Goal: Information Seeking & Learning: Learn about a topic

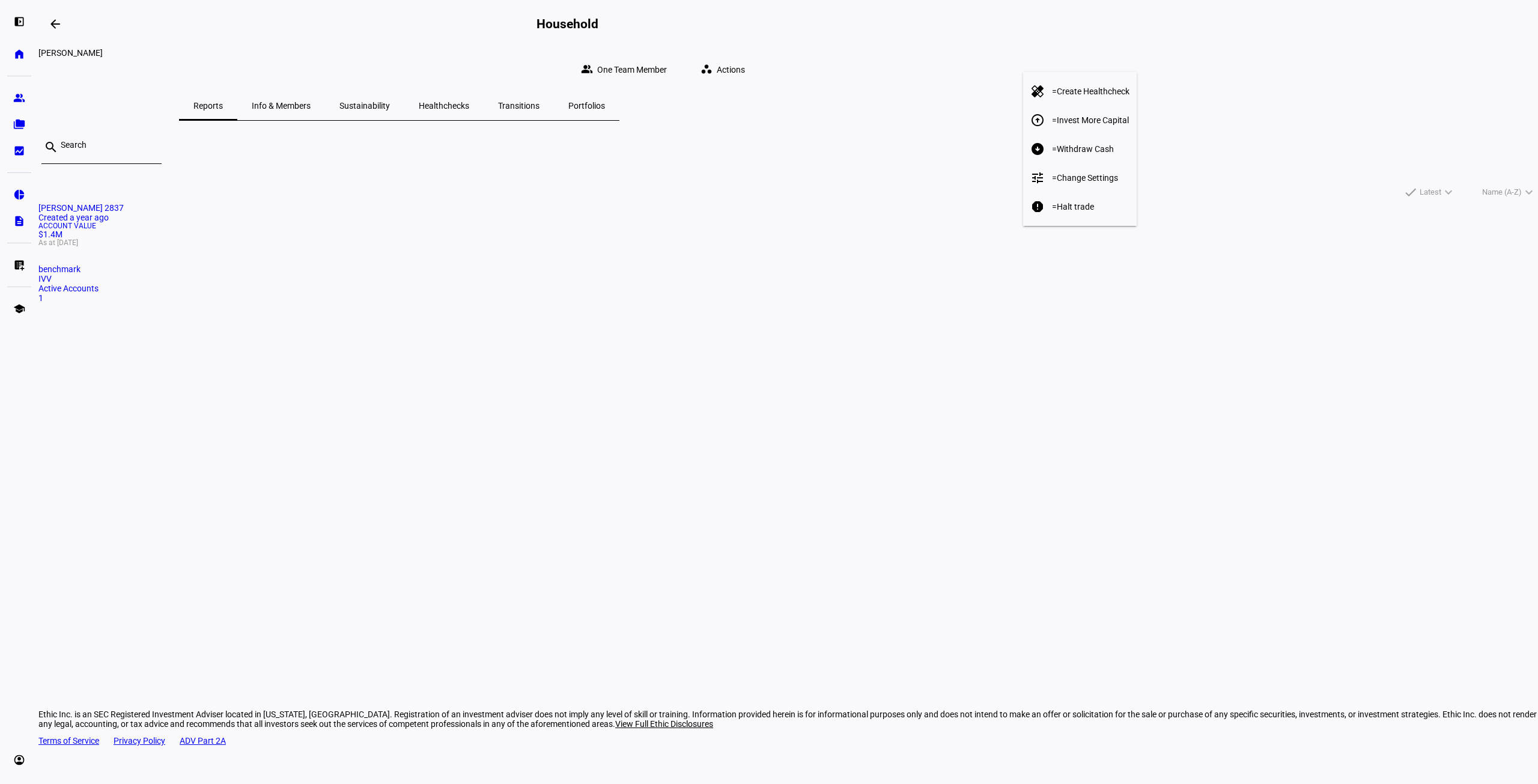
click at [52, 27] on div at bounding box center [769, 392] width 1538 height 784
click at [56, 26] on mat-icon "arrow_backwards" at bounding box center [56, 24] width 14 height 14
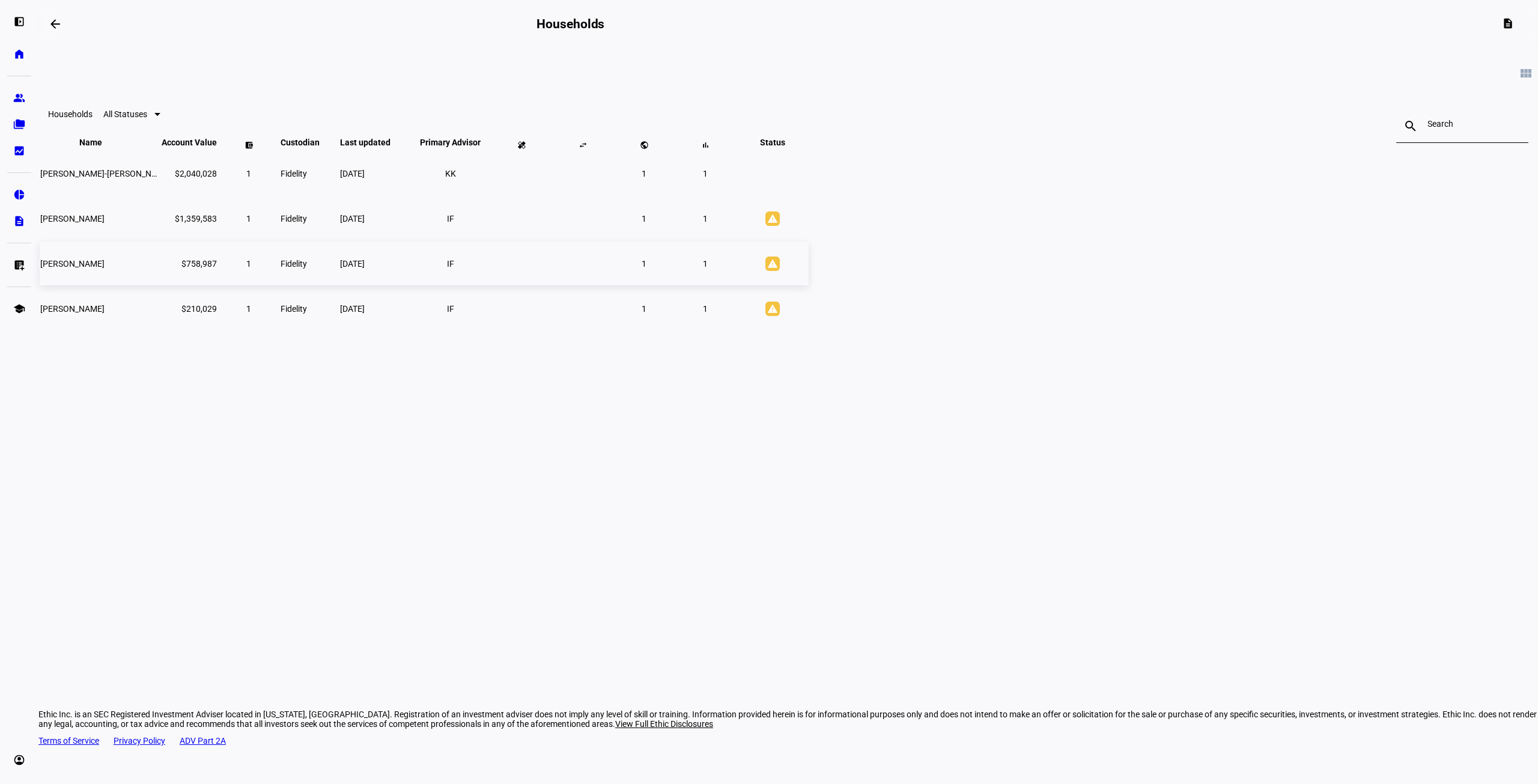
click at [217, 285] on td "$758,987" at bounding box center [189, 263] width 56 height 44
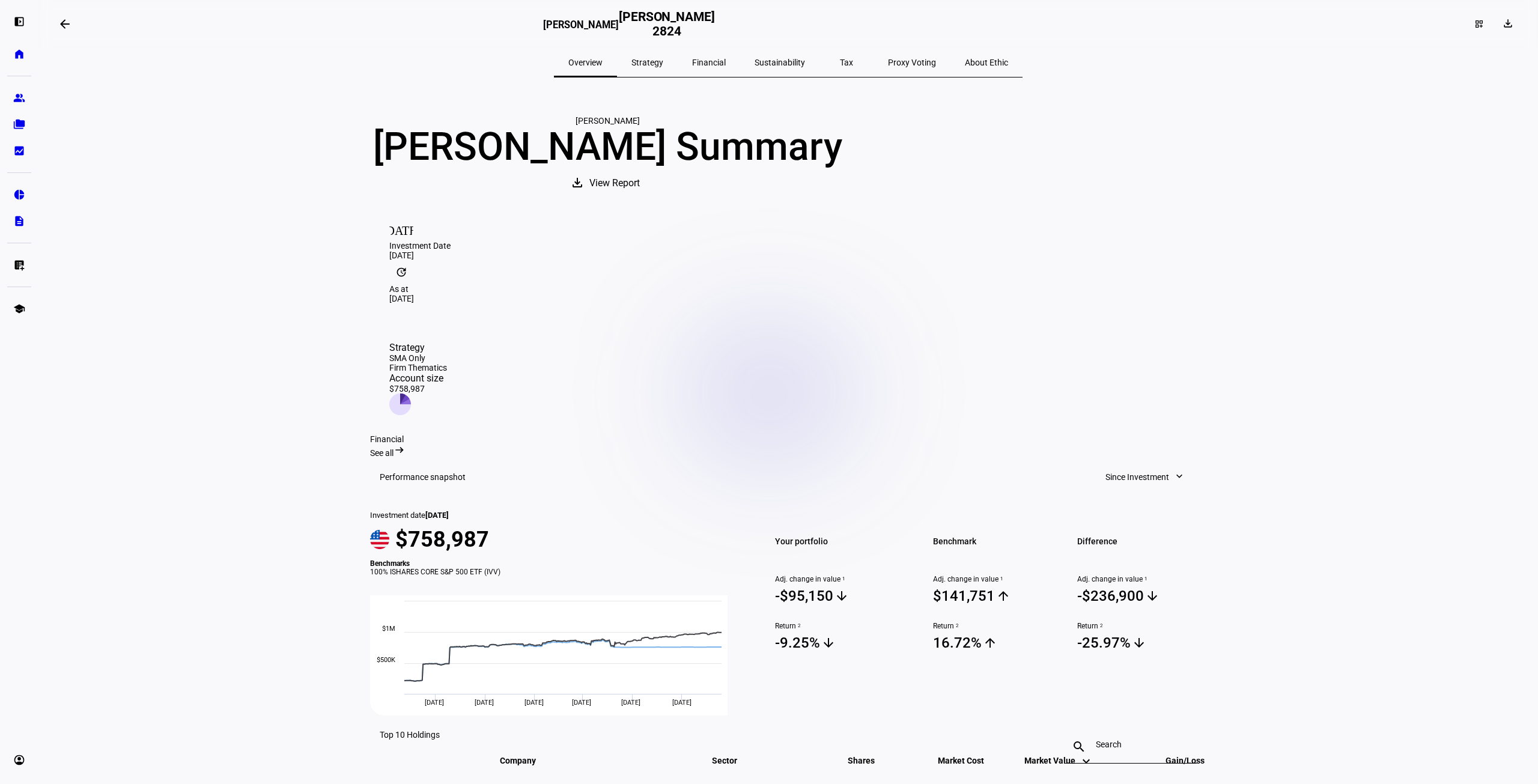
click at [663, 60] on span "Strategy" at bounding box center [647, 62] width 32 height 8
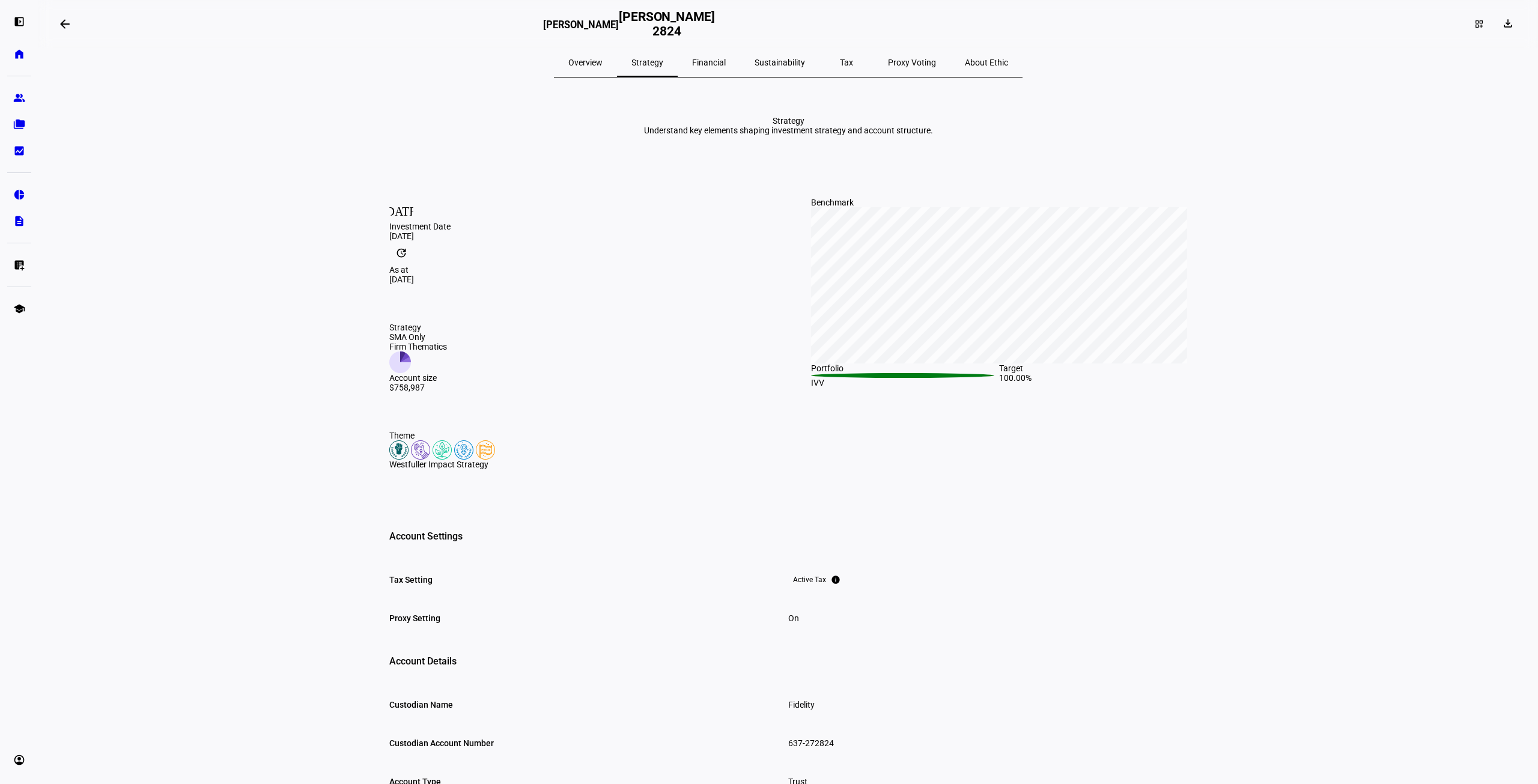
click at [714, 65] on span "Financial" at bounding box center [709, 62] width 34 height 8
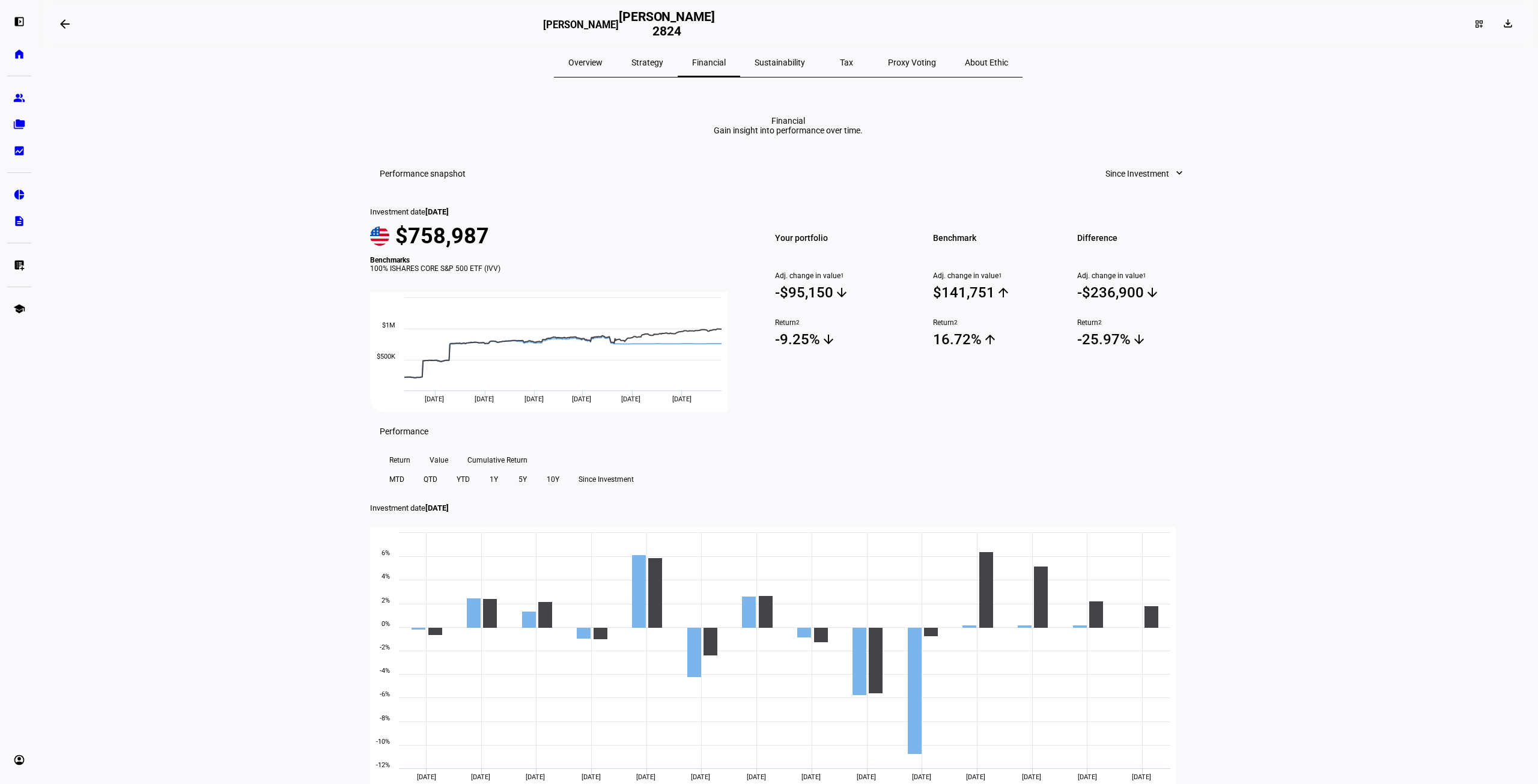
click at [764, 65] on span "Sustainability" at bounding box center [780, 62] width 51 height 8
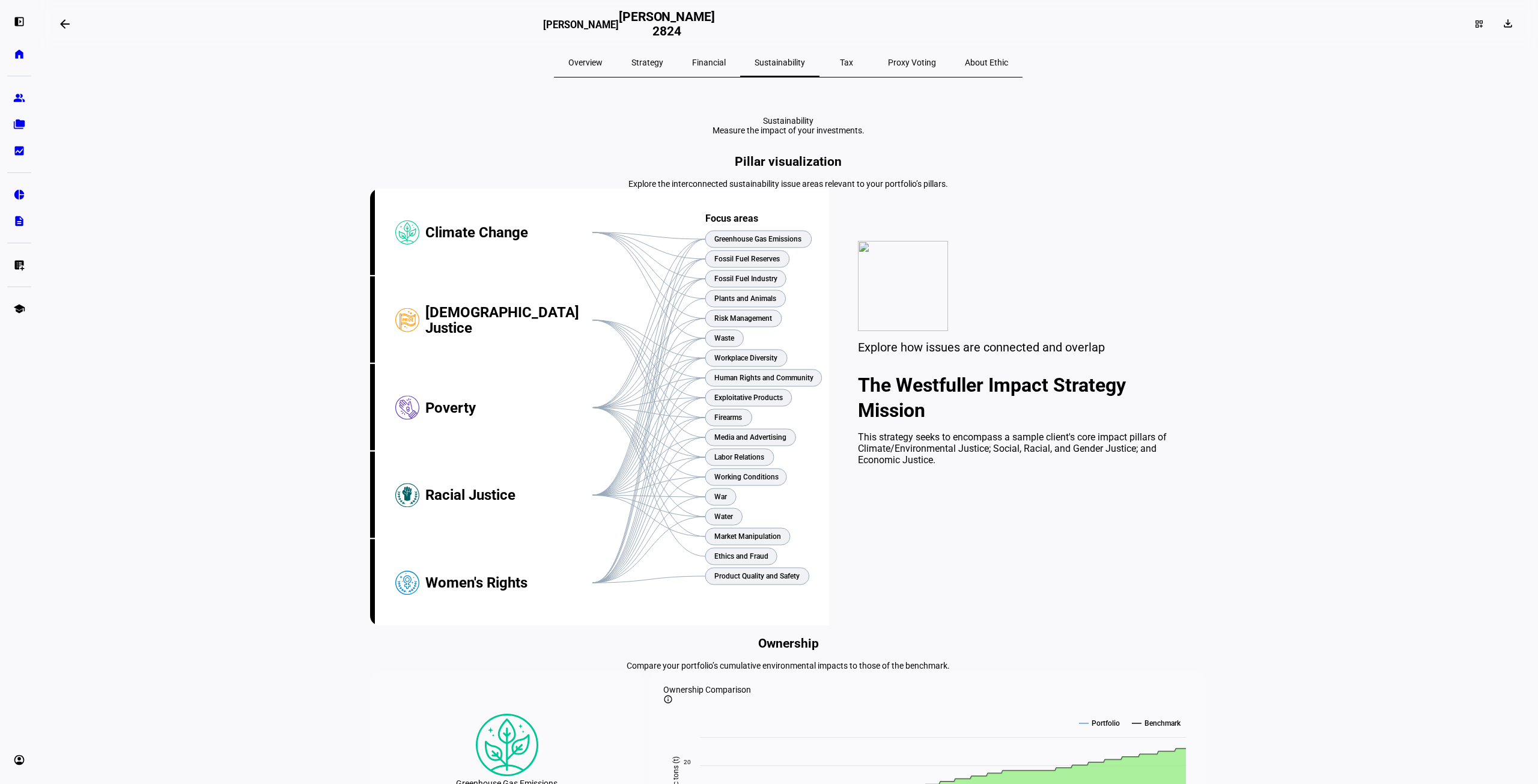
click at [603, 62] on span "Overview" at bounding box center [585, 62] width 34 height 8
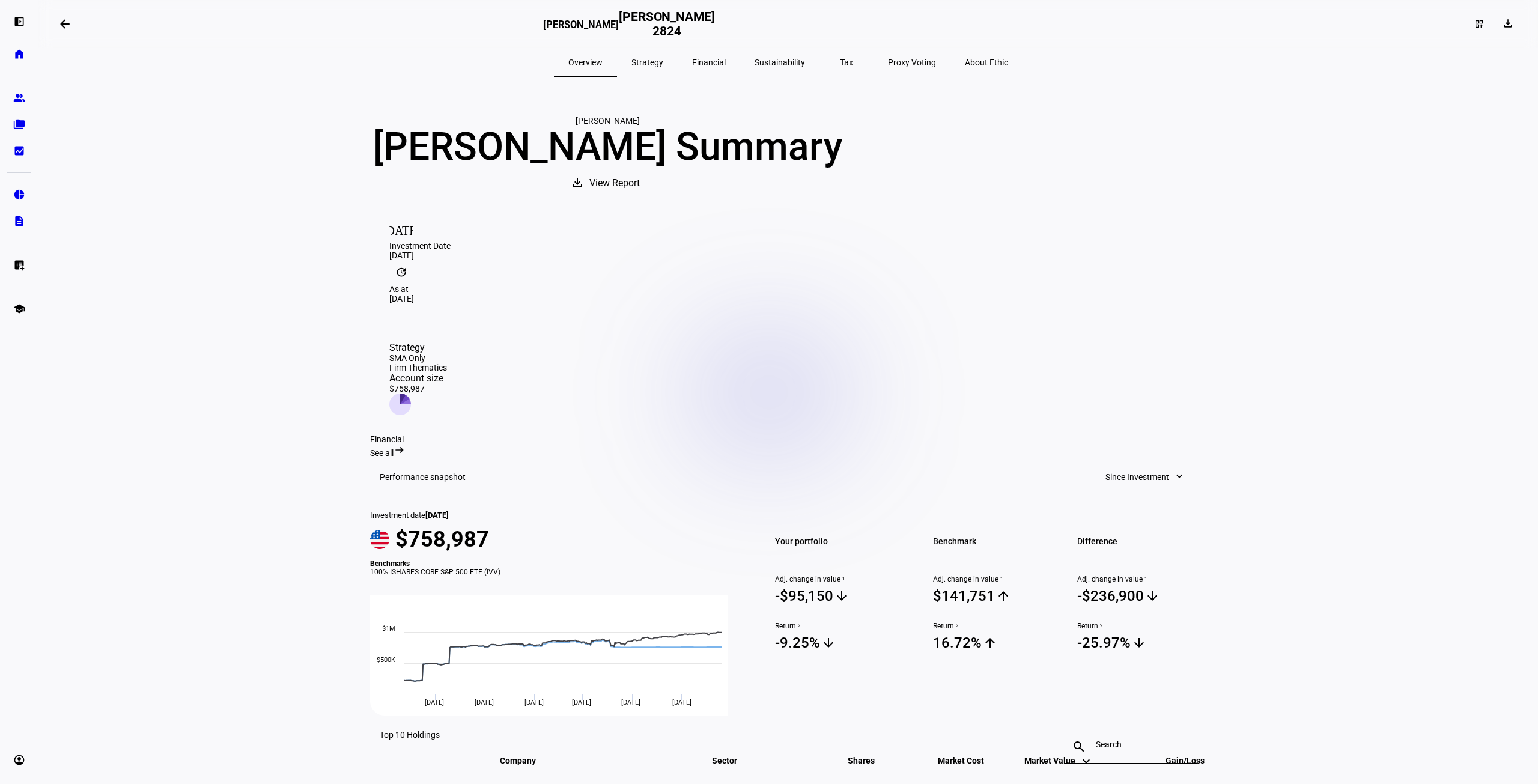
click at [69, 22] on mat-icon "arrow_backwards" at bounding box center [65, 24] width 14 height 14
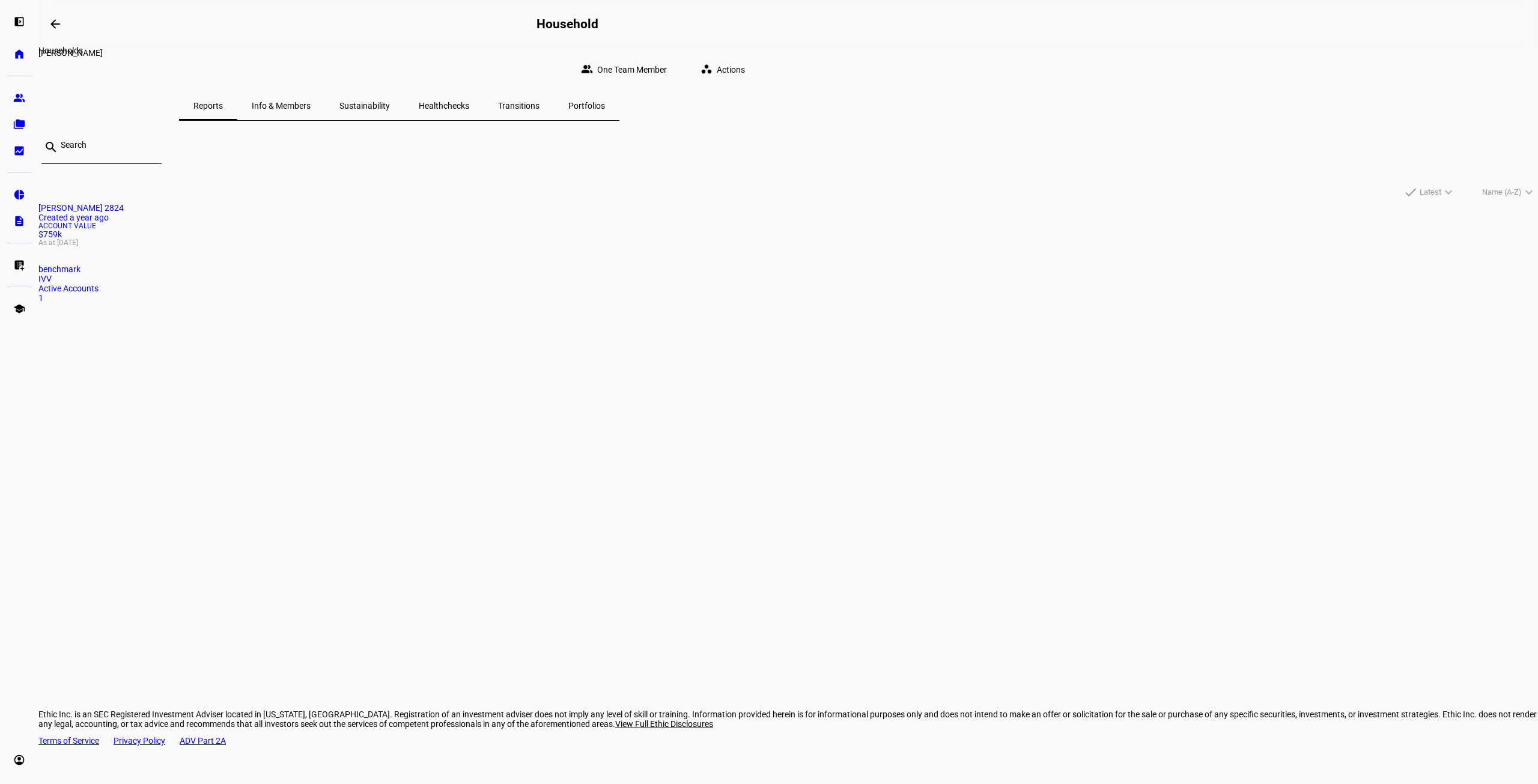
click at [62, 28] on mat-icon "arrow_backwards" at bounding box center [56, 24] width 14 height 14
